Goal: Information Seeking & Learning: Learn about a topic

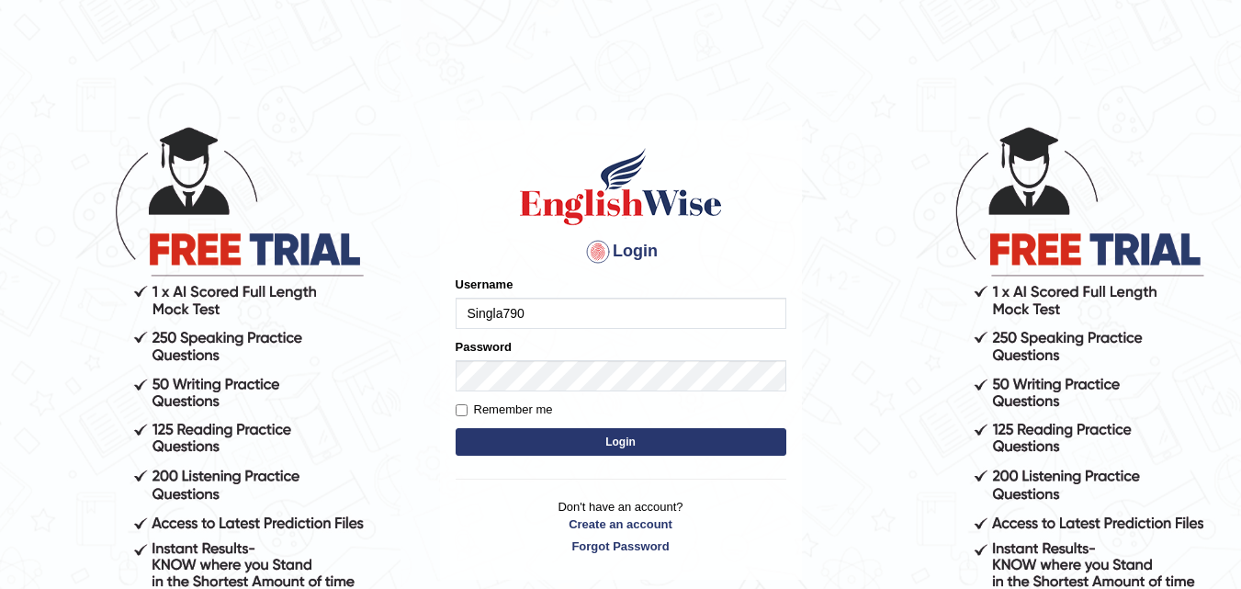
type input "Singla790"
click at [507, 450] on button "Login" at bounding box center [621, 442] width 331 height 28
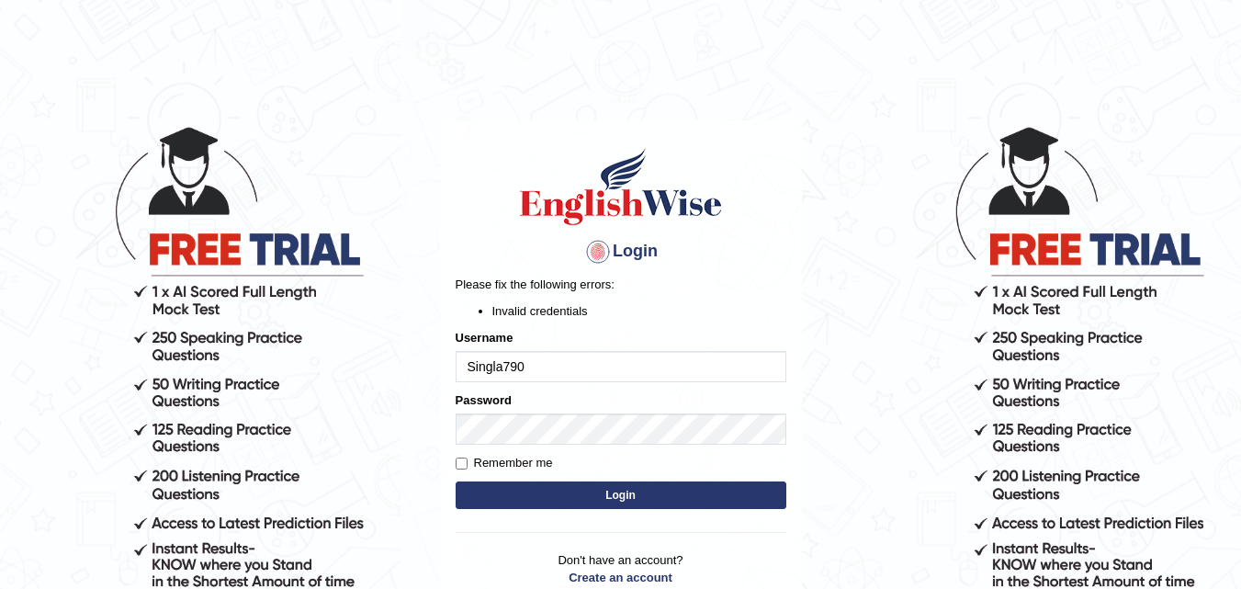
click at [537, 487] on button "Login" at bounding box center [621, 495] width 331 height 28
click at [567, 379] on input "Singla790" at bounding box center [621, 366] width 331 height 31
type input "S"
type input "singla790"
click at [560, 492] on button "Login" at bounding box center [621, 495] width 331 height 28
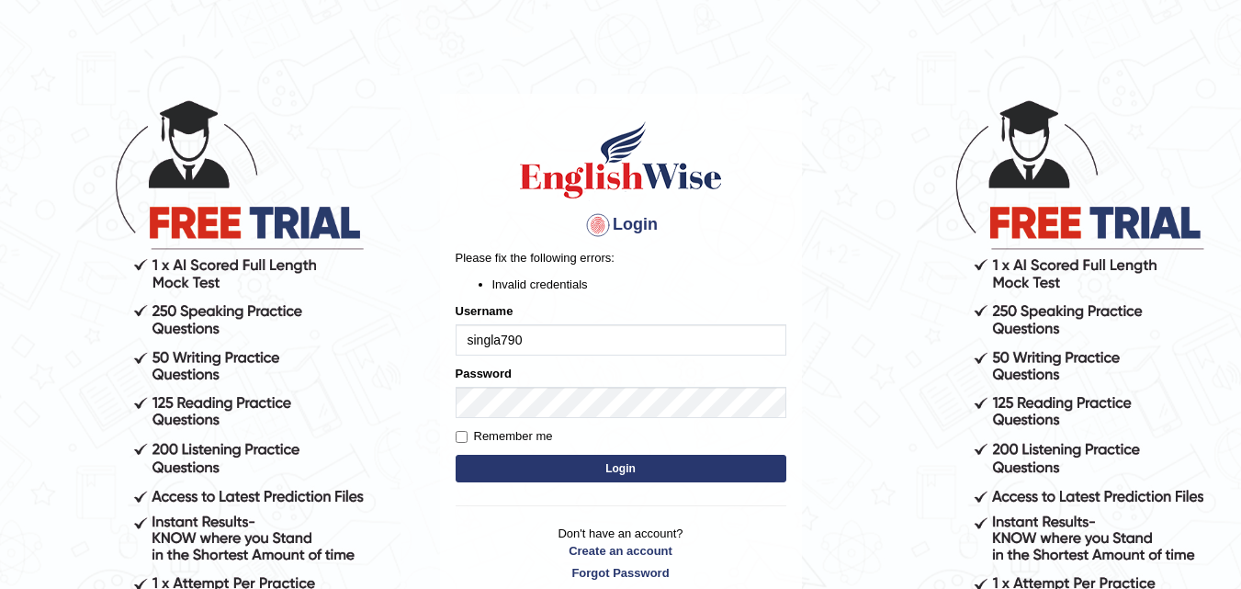
scroll to position [34, 0]
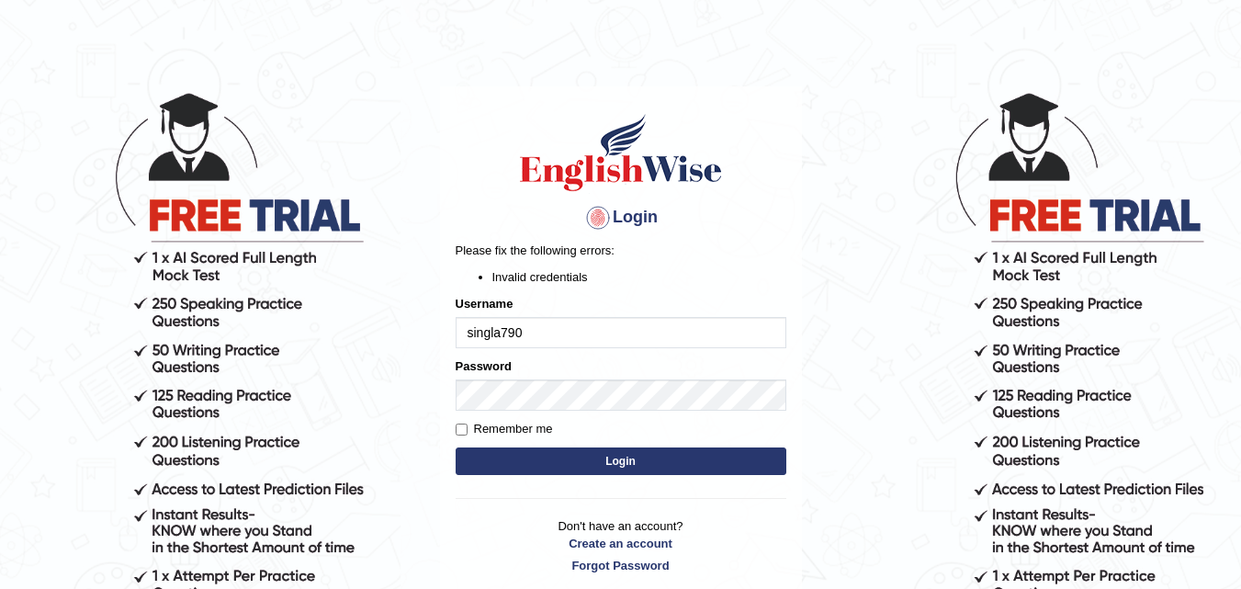
click at [578, 329] on input "singla790" at bounding box center [621, 332] width 331 height 31
type input "s"
type input "Singla790"
click at [504, 460] on button "Login" at bounding box center [621, 461] width 331 height 28
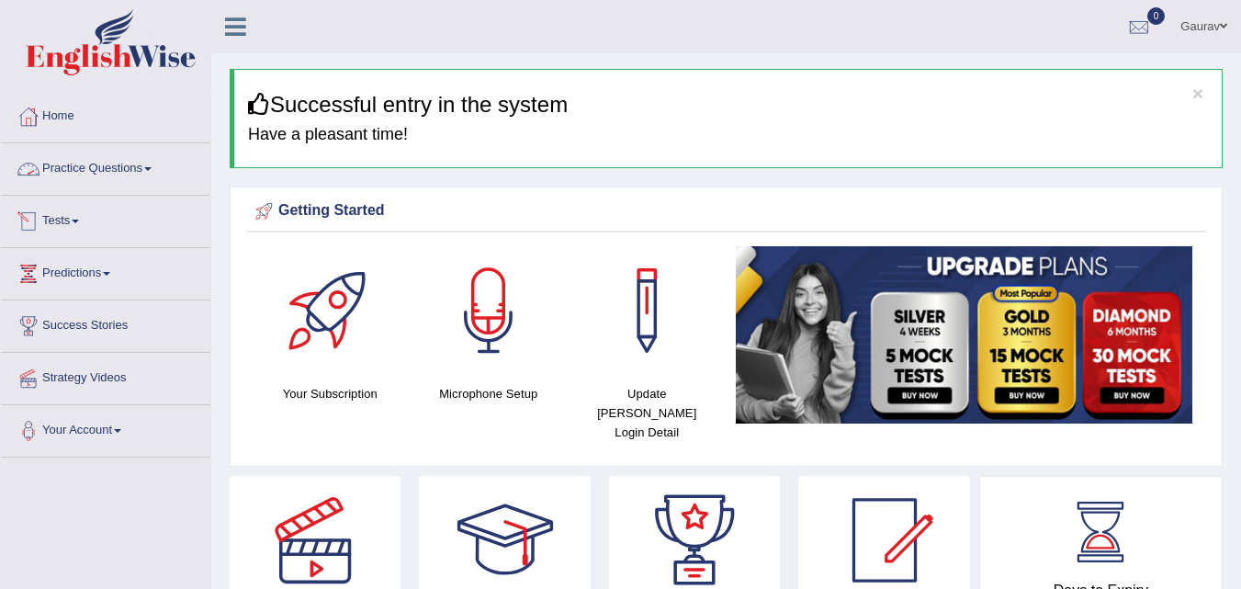
click at [104, 159] on link "Practice Questions" at bounding box center [105, 166] width 209 height 46
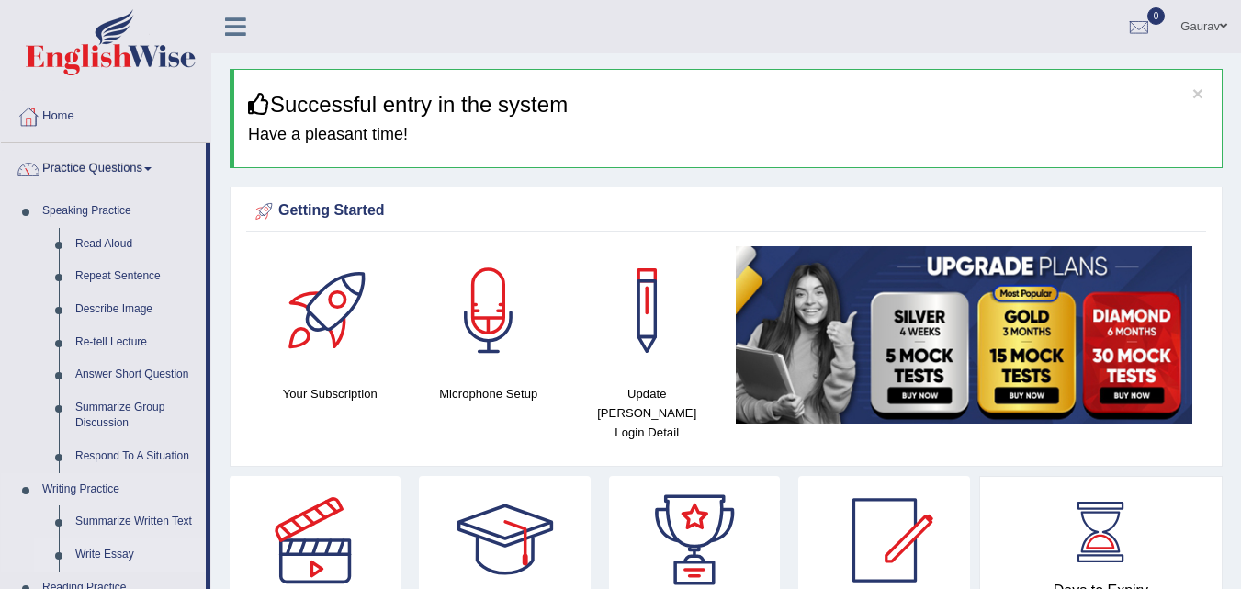
click at [116, 554] on link "Write Essay" at bounding box center [136, 554] width 139 height 33
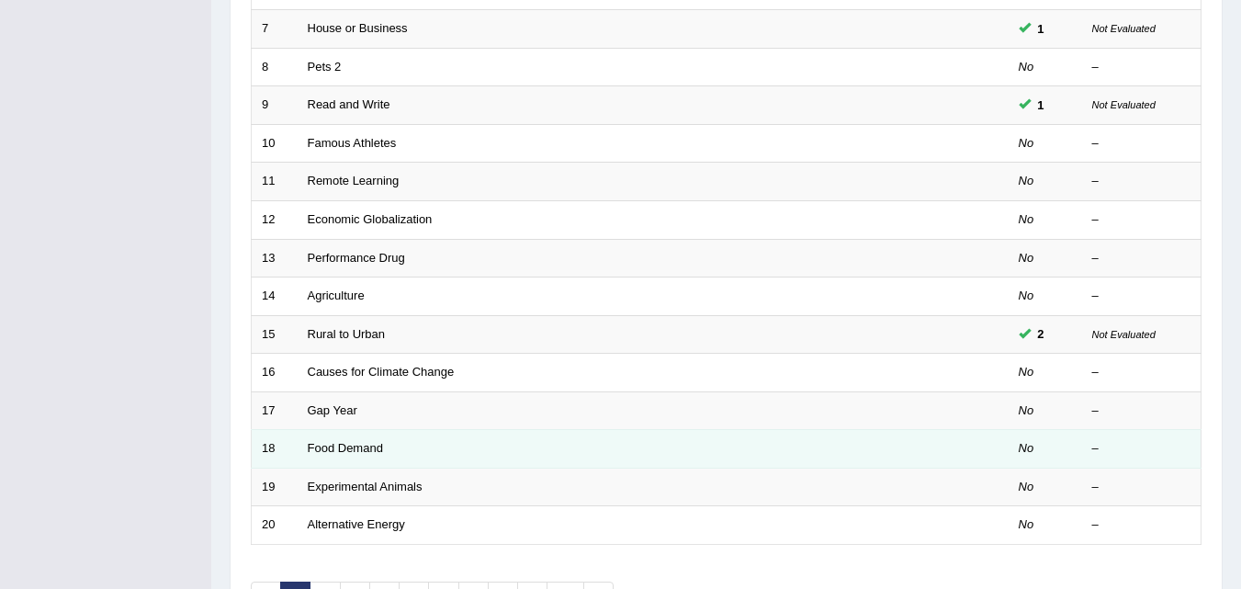
scroll to position [514, 0]
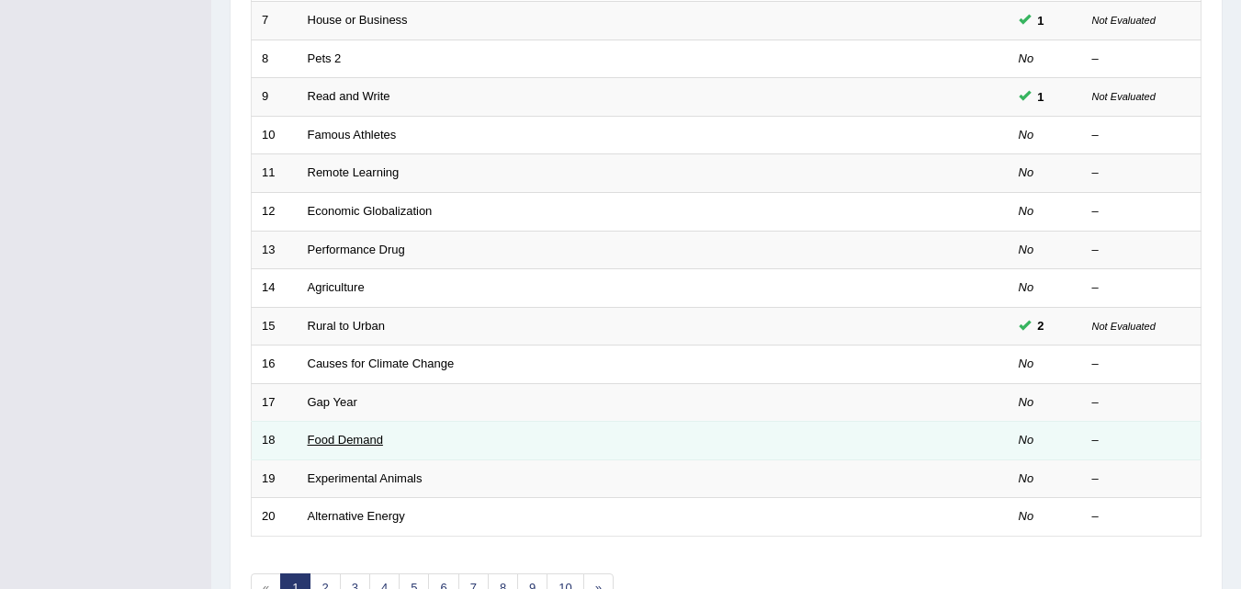
click at [354, 443] on link "Food Demand" at bounding box center [345, 440] width 75 height 14
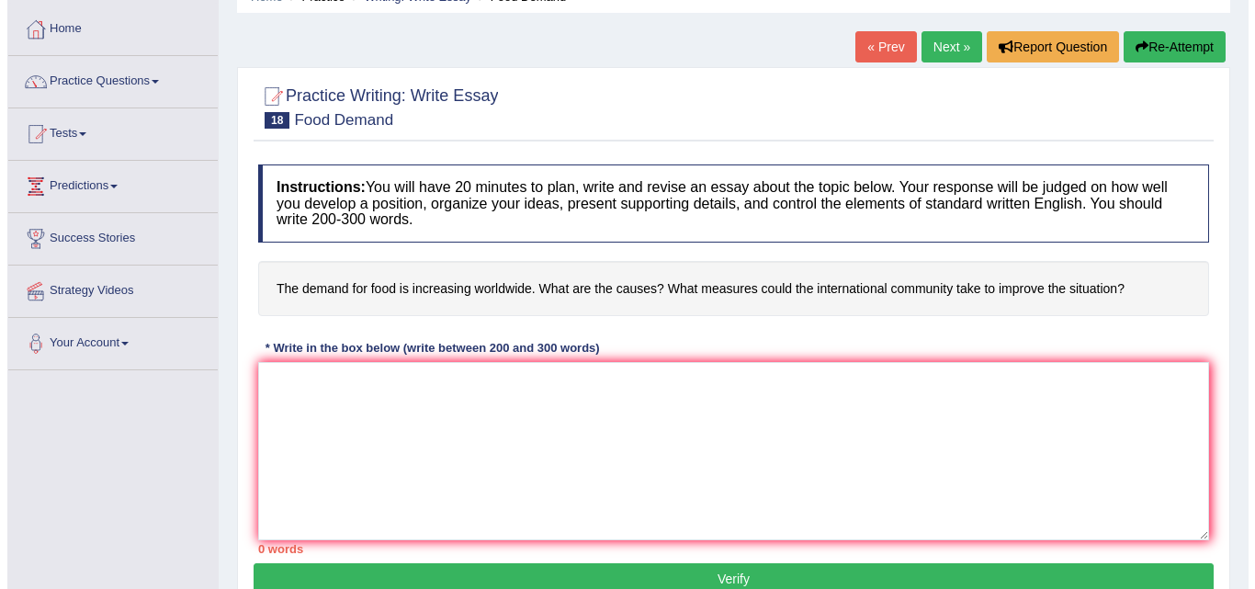
scroll to position [103, 0]
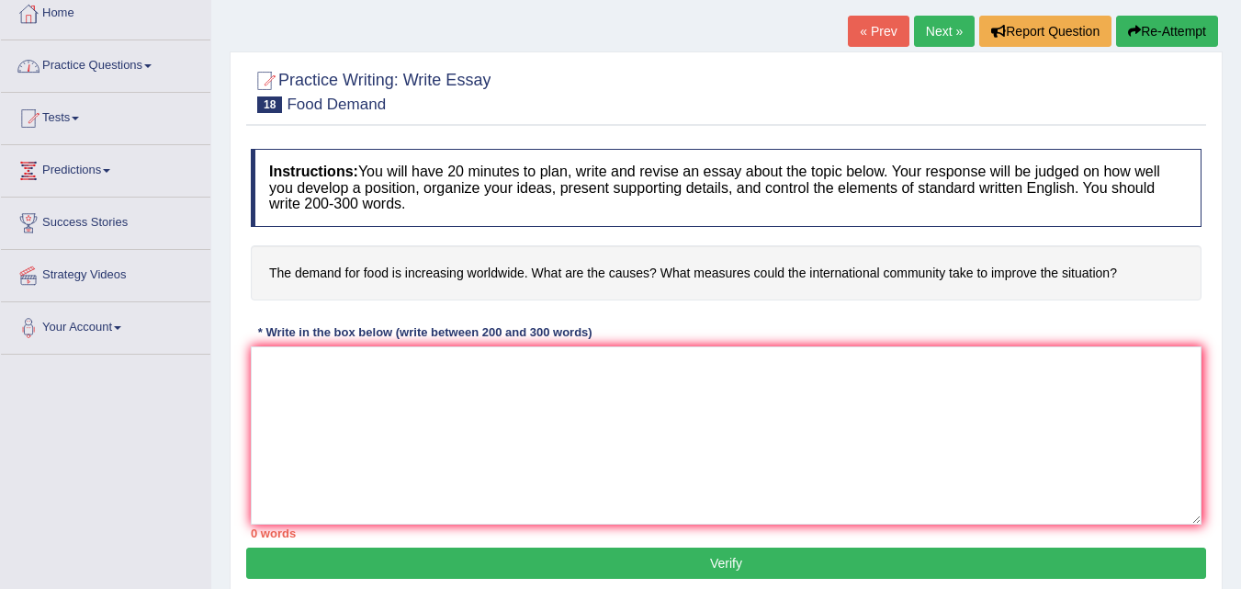
click at [70, 70] on link "Practice Questions" at bounding box center [105, 63] width 209 height 46
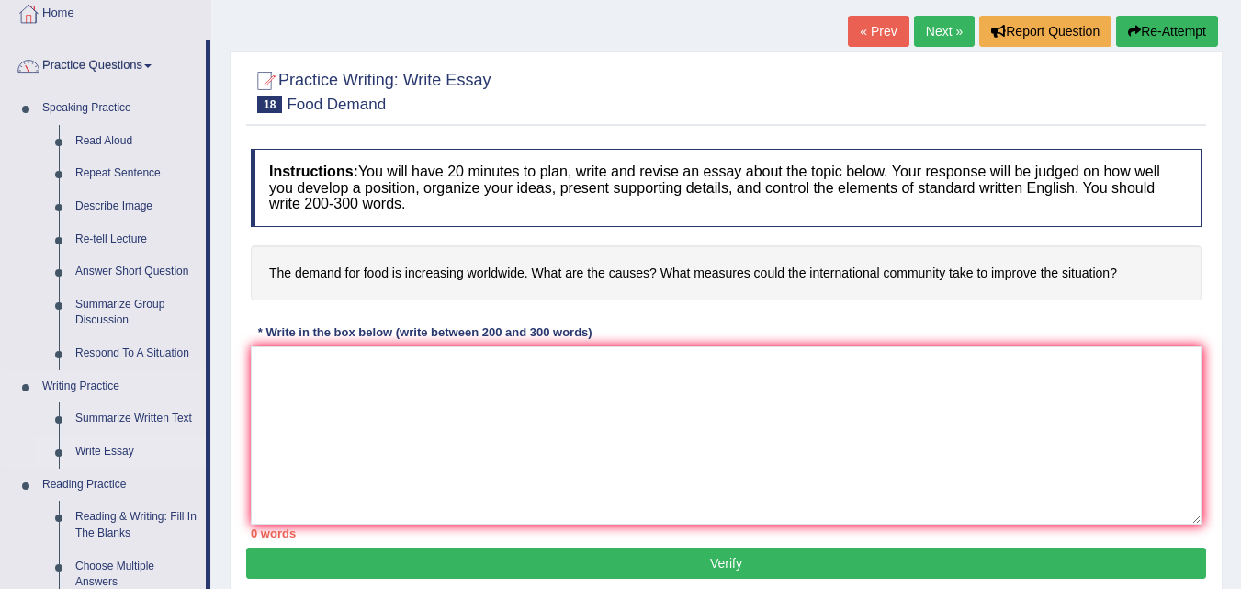
click at [111, 448] on link "Write Essay" at bounding box center [136, 451] width 139 height 33
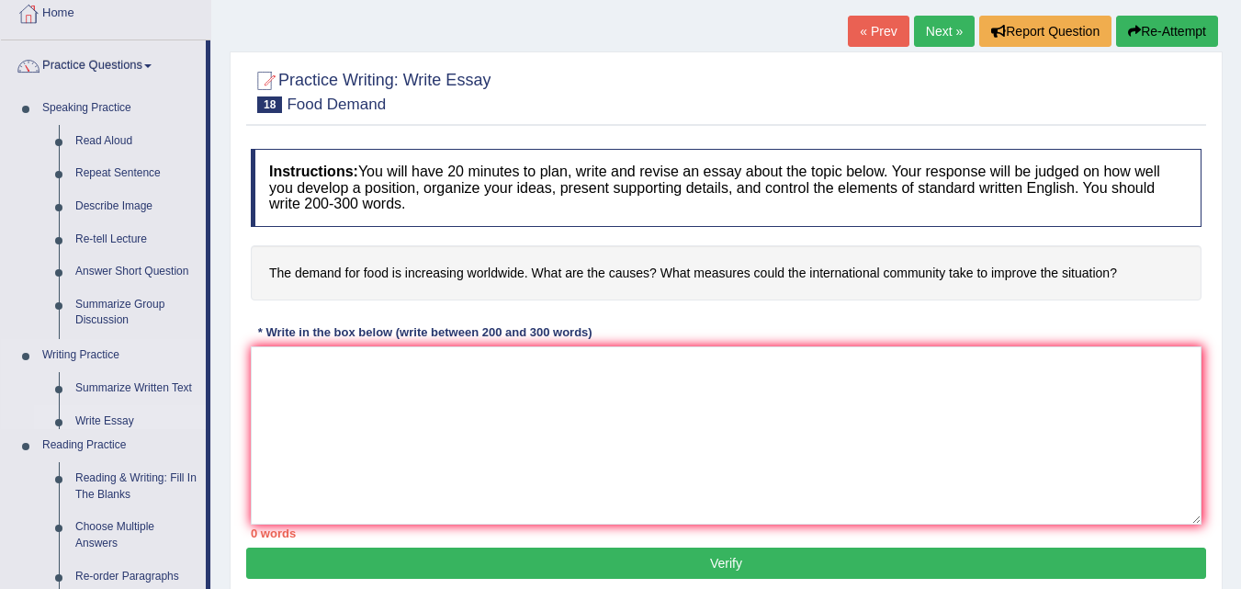
click at [111, 448] on ul "Speaking Practice Read Aloud Repeat Sentence Describe Image Re-tell Lecture Ans…" at bounding box center [103, 517] width 205 height 850
